Goal: Information Seeking & Learning: Check status

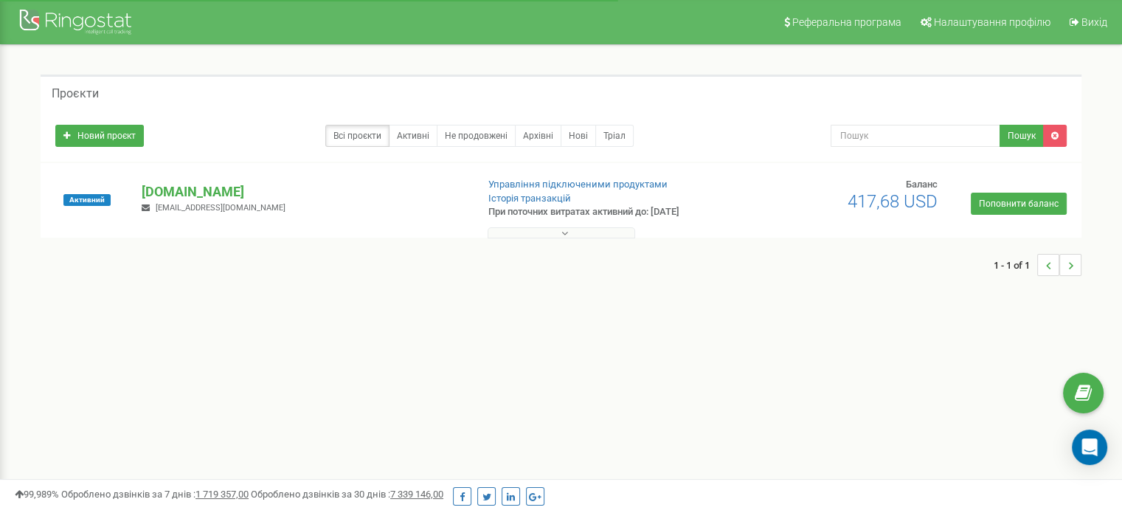
click at [551, 230] on button at bounding box center [562, 232] width 148 height 11
click at [183, 185] on p "[DOMAIN_NAME]" at bounding box center [303, 191] width 322 height 19
click at [176, 195] on p "[DOMAIN_NAME]" at bounding box center [303, 191] width 322 height 19
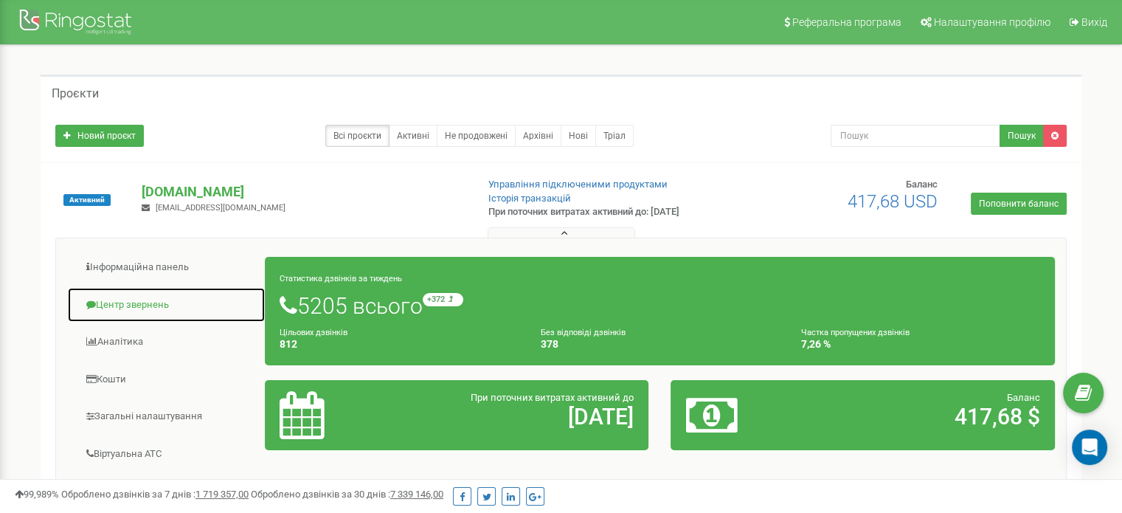
click at [123, 307] on link "Центр звернень" at bounding box center [166, 305] width 198 height 36
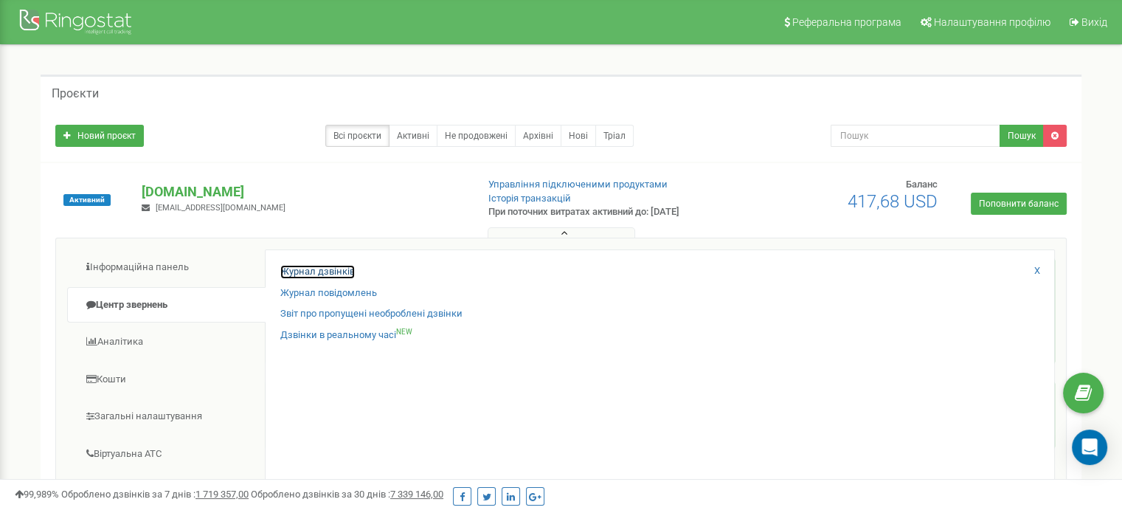
click at [298, 266] on link "Журнал дзвінків" at bounding box center [317, 272] width 74 height 14
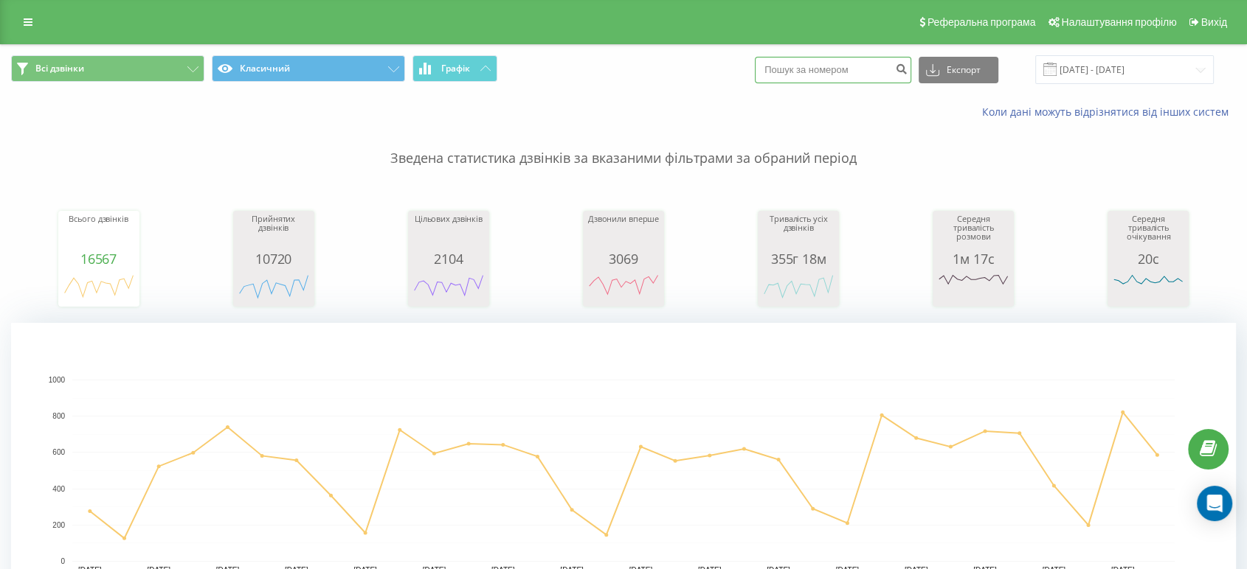
click at [826, 69] on input at bounding box center [833, 70] width 156 height 27
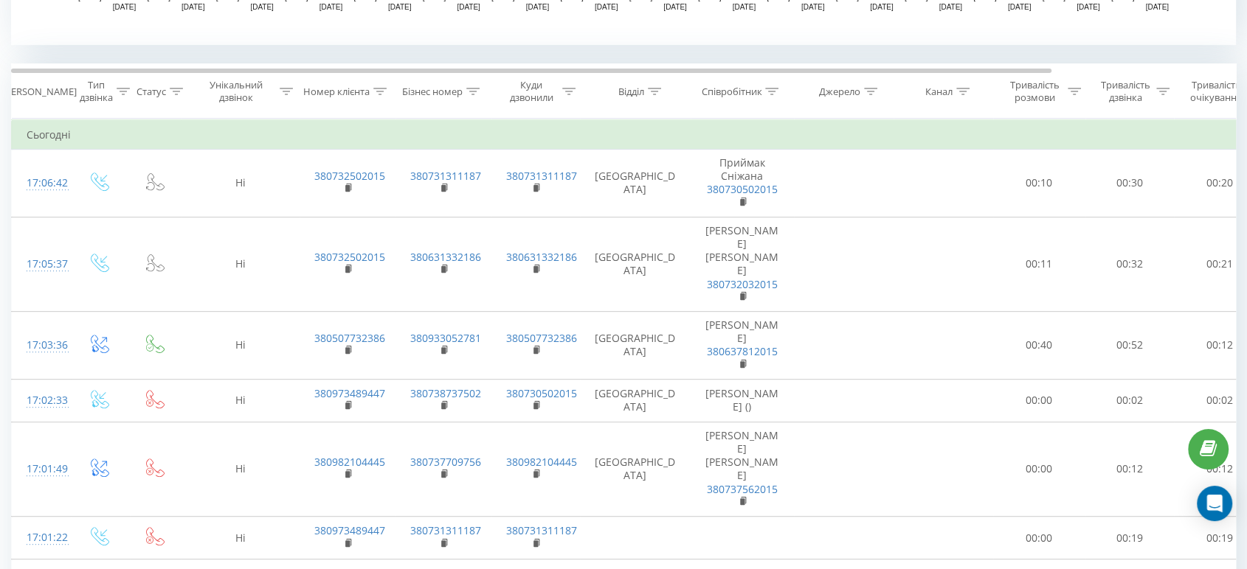
scroll to position [126, 0]
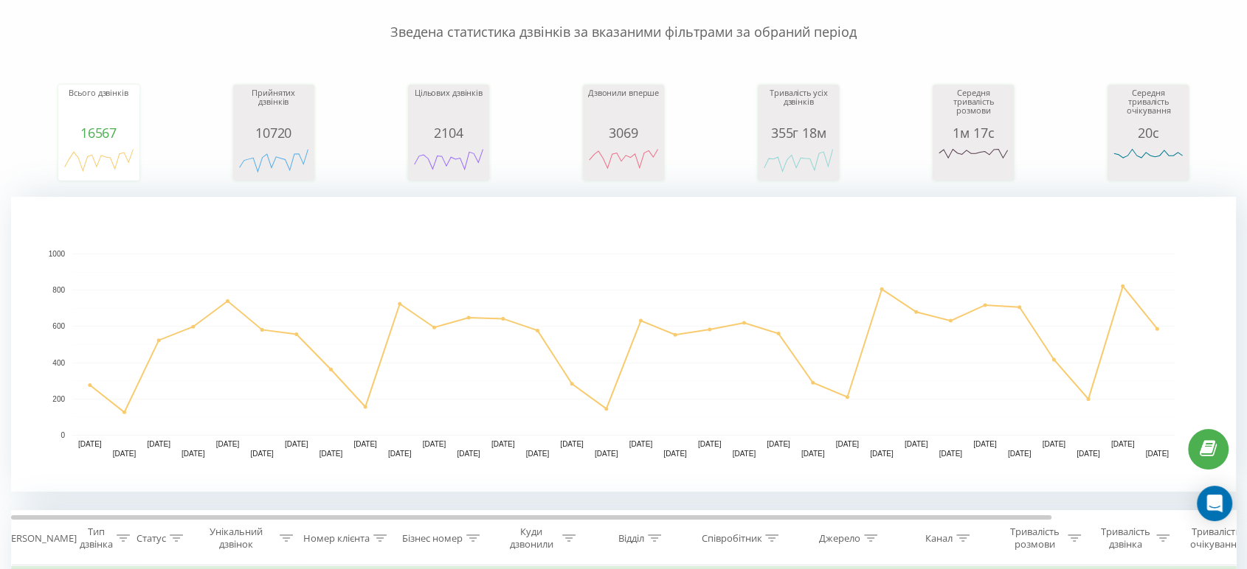
type input "0675106828"
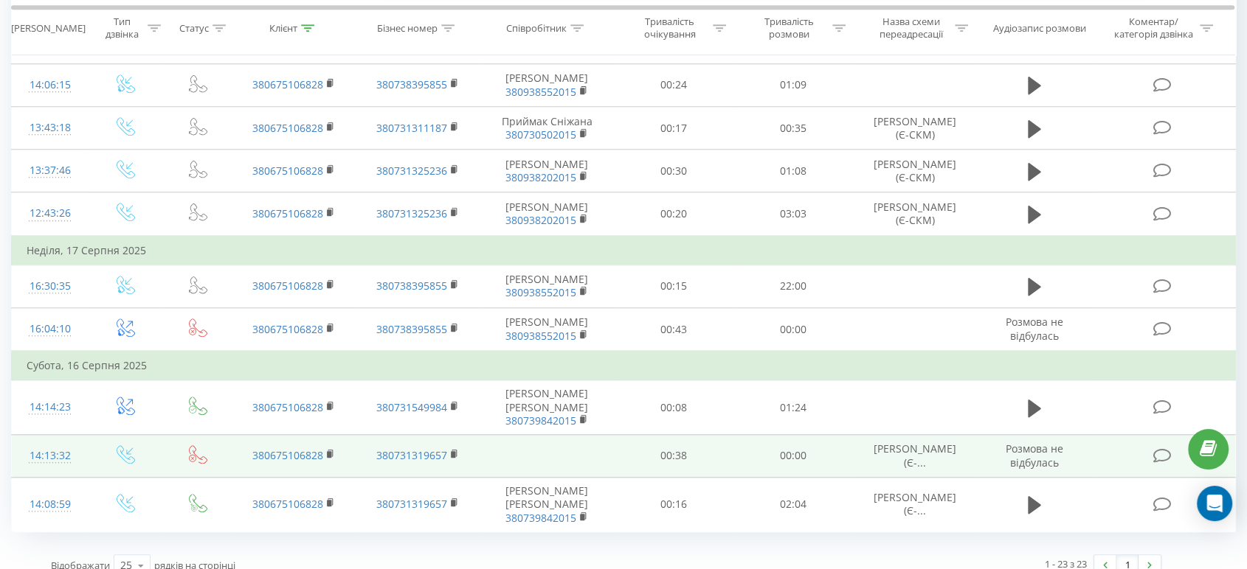
scroll to position [1304, 0]
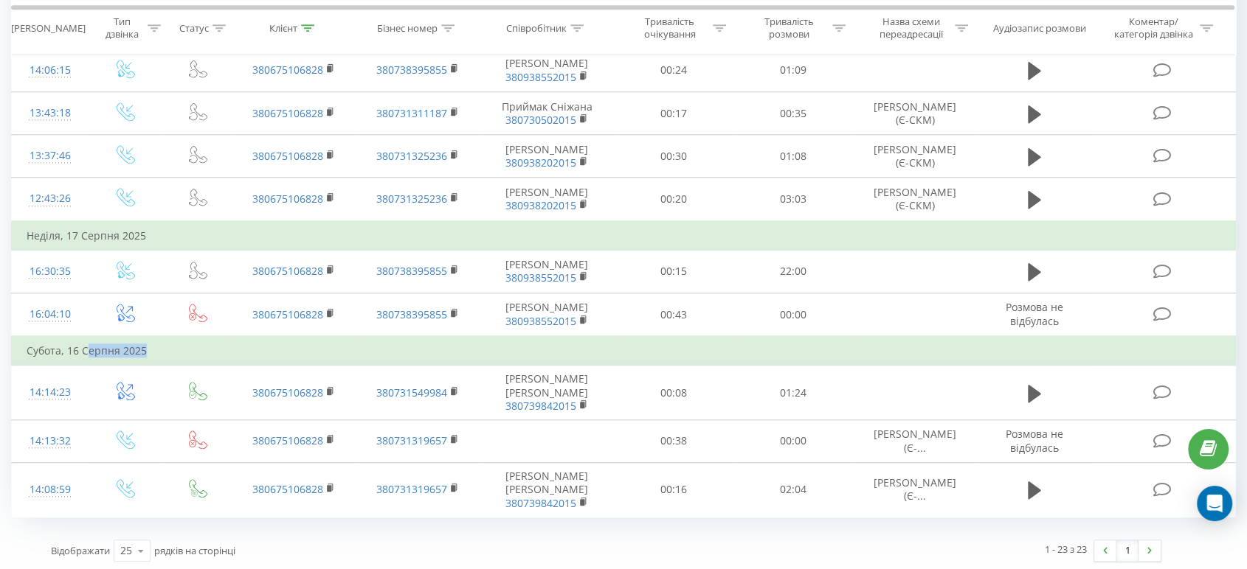
drag, startPoint x: 89, startPoint y: 344, endPoint x: 248, endPoint y: 347, distance: 159.3
click at [248, 347] on td "Субота, 16 Серпня 2025" at bounding box center [624, 351] width 1224 height 30
click at [336, 352] on td "Субота, 16 Серпня 2025" at bounding box center [624, 351] width 1224 height 30
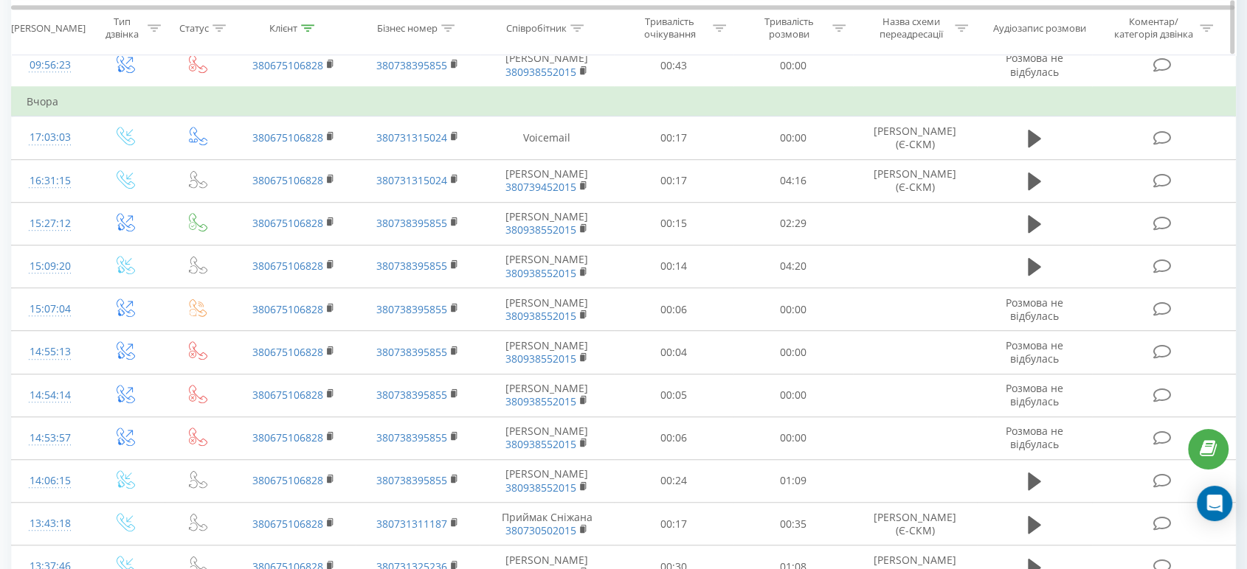
scroll to position [731, 0]
